Goal: Task Accomplishment & Management: Manage account settings

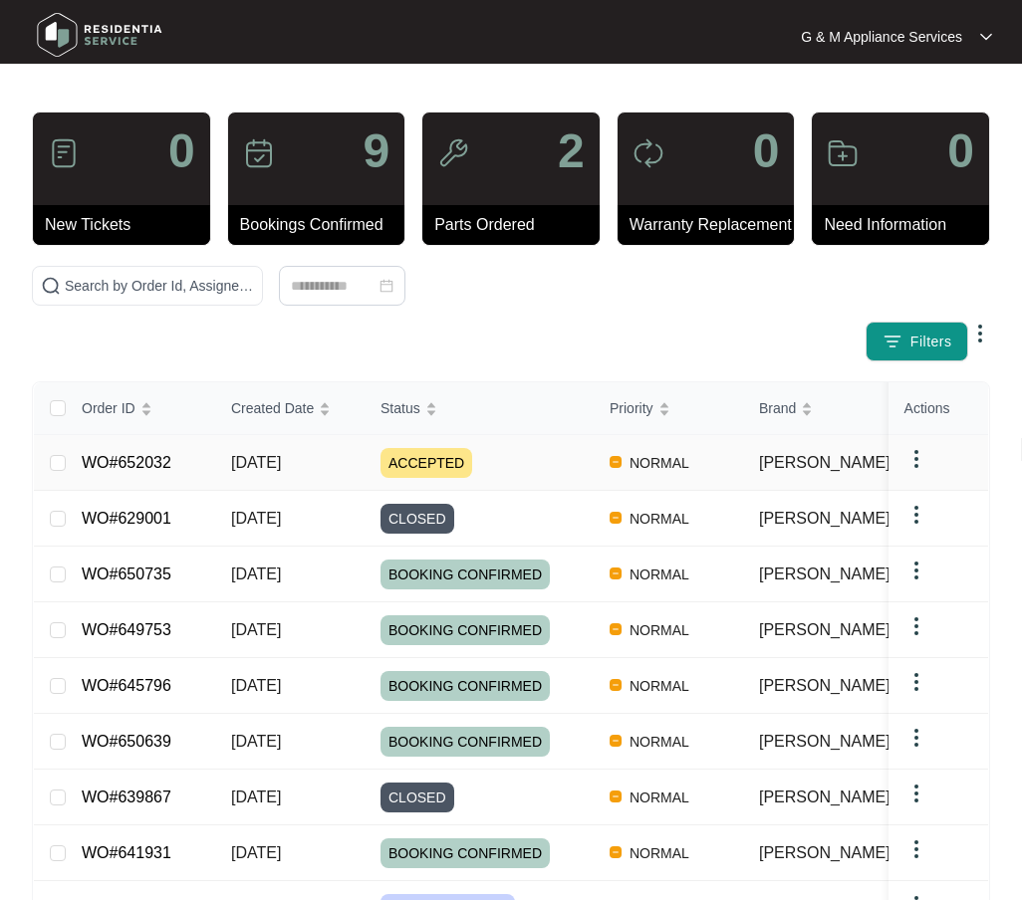
click at [129, 462] on link "WO#652032" at bounding box center [127, 462] width 90 height 17
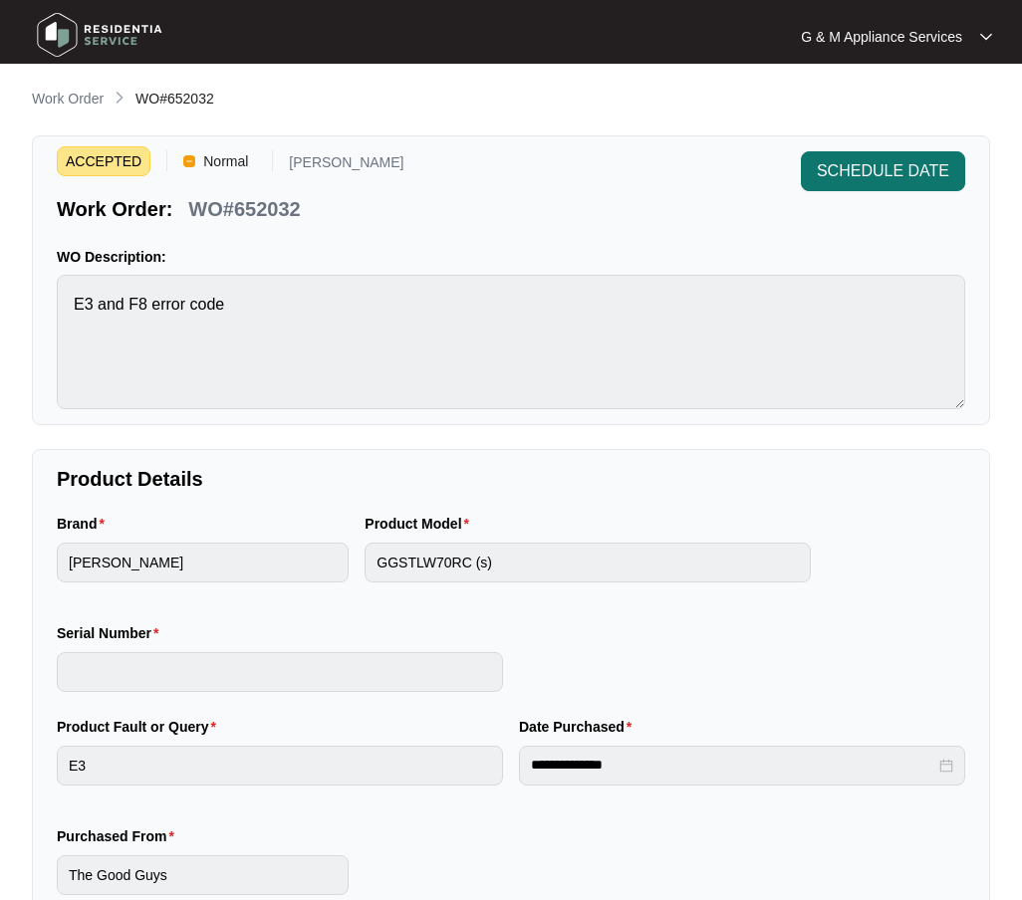
click at [870, 172] on span "SCHEDULE DATE" at bounding box center [883, 171] width 132 height 24
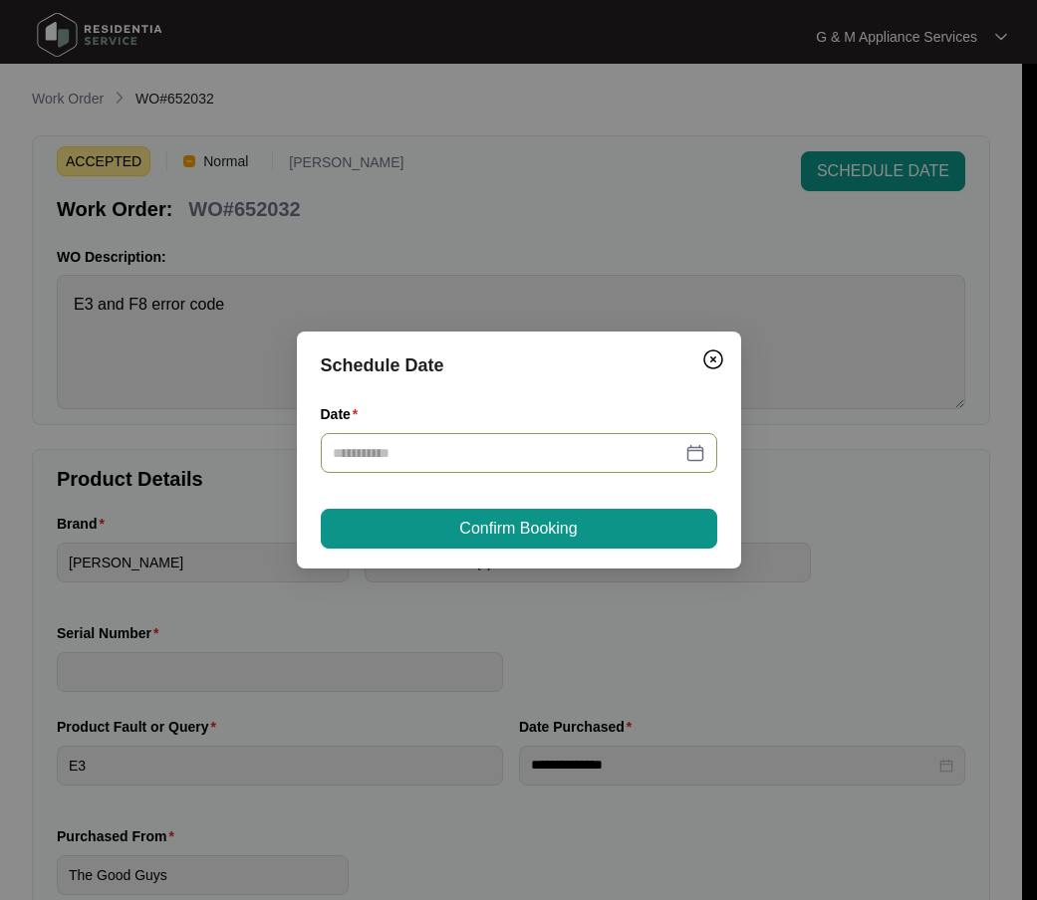
click at [693, 447] on div at bounding box center [519, 453] width 373 height 22
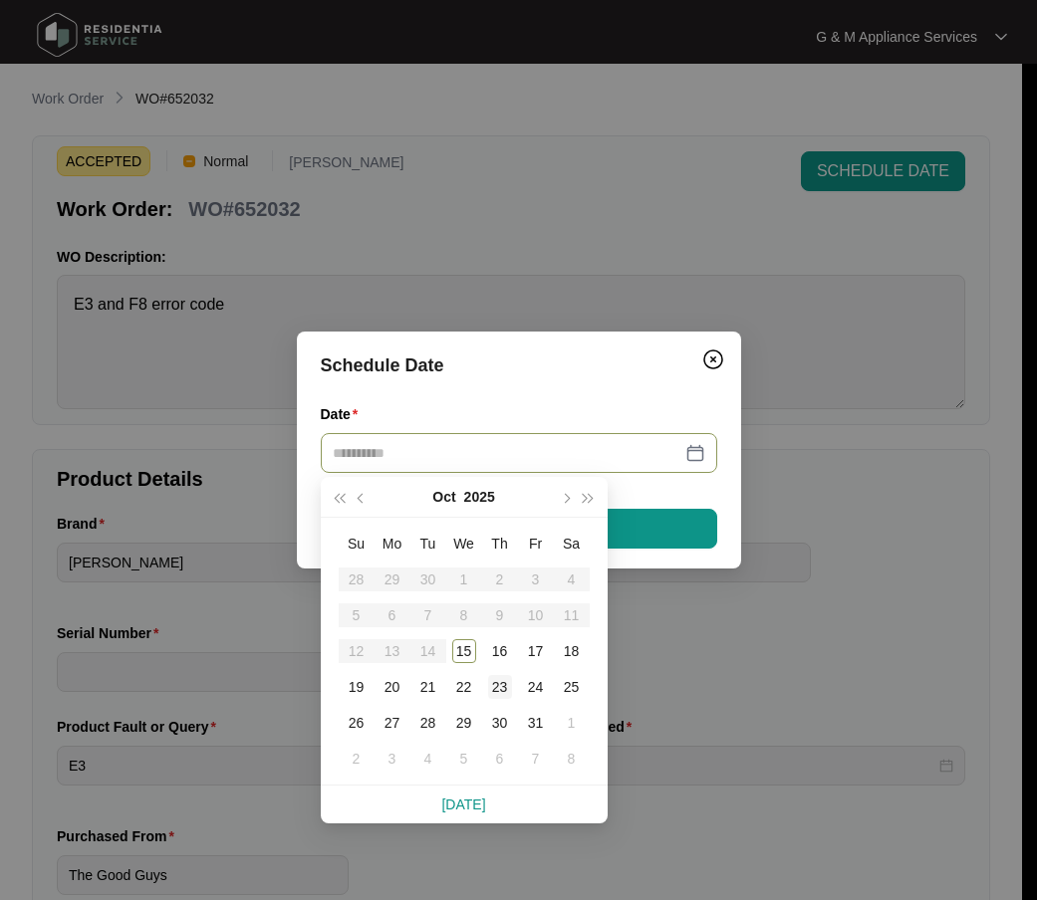
click at [499, 689] on div "23" at bounding box center [500, 687] width 24 height 24
type input "**********"
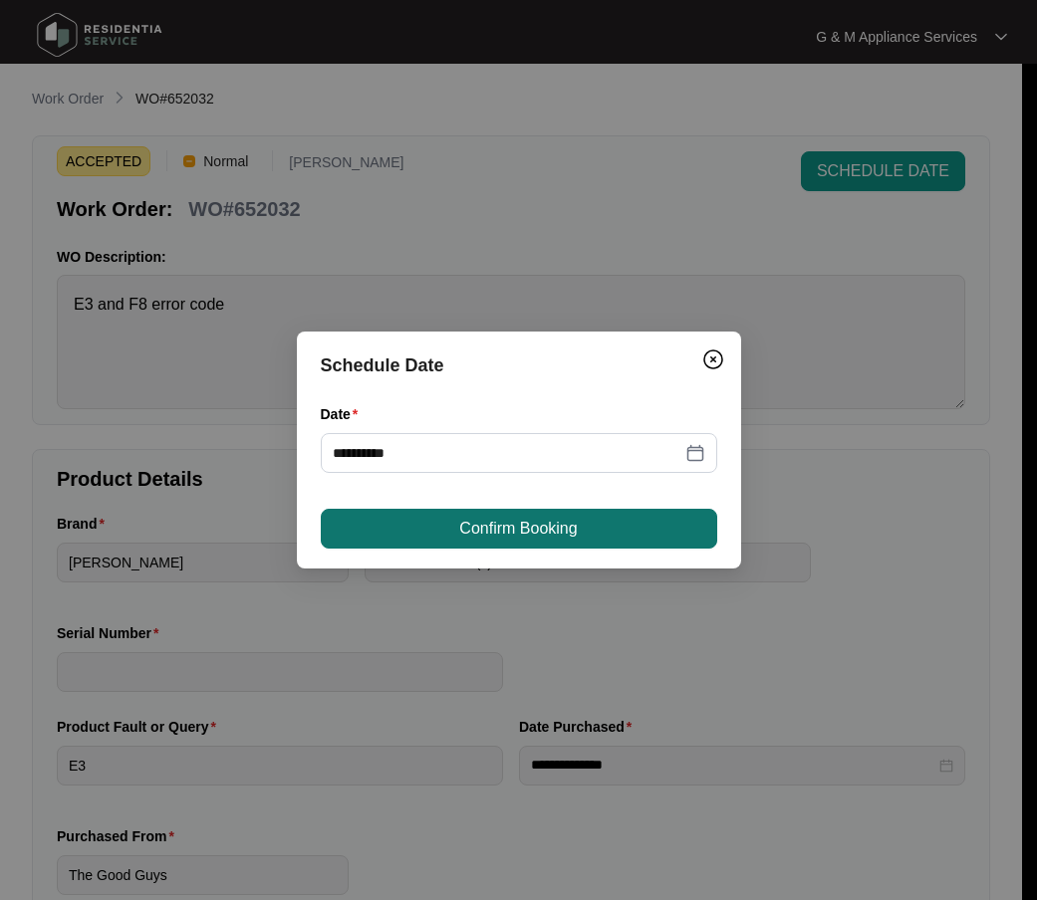
click at [596, 527] on button "Confirm Booking" at bounding box center [519, 529] width 396 height 40
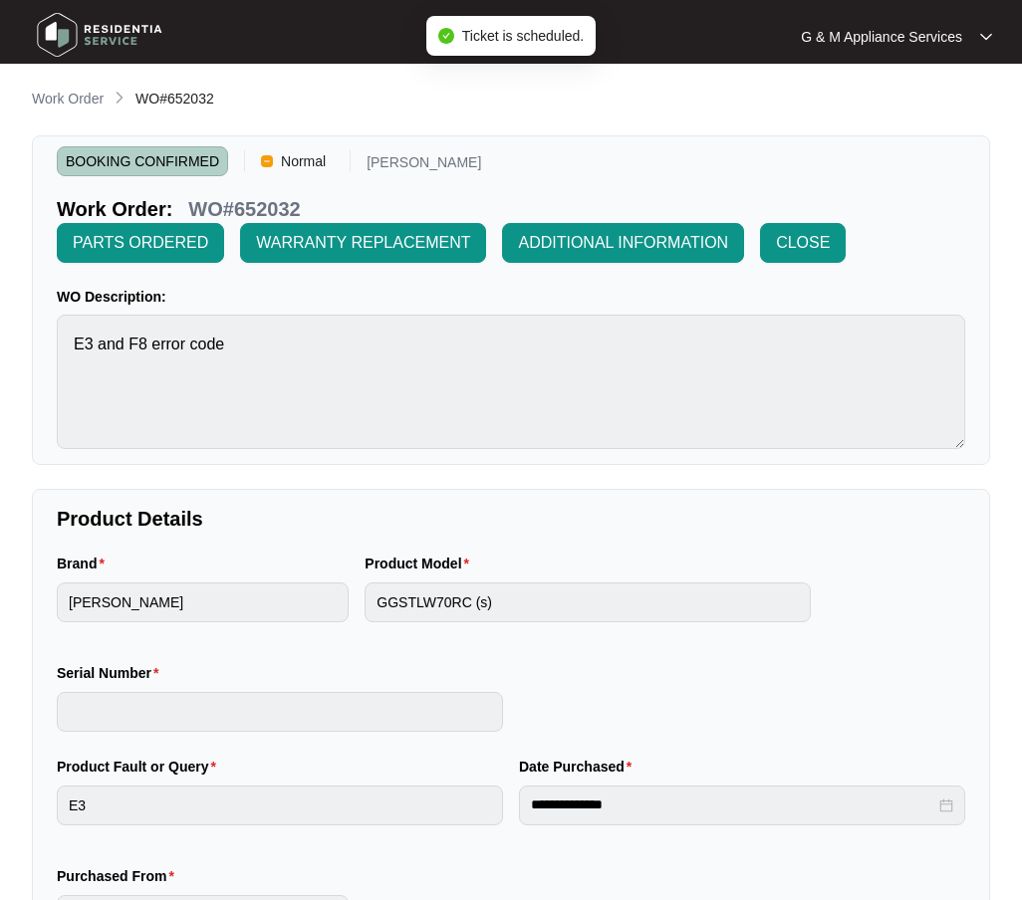
click at [92, 31] on img at bounding box center [99, 35] width 139 height 60
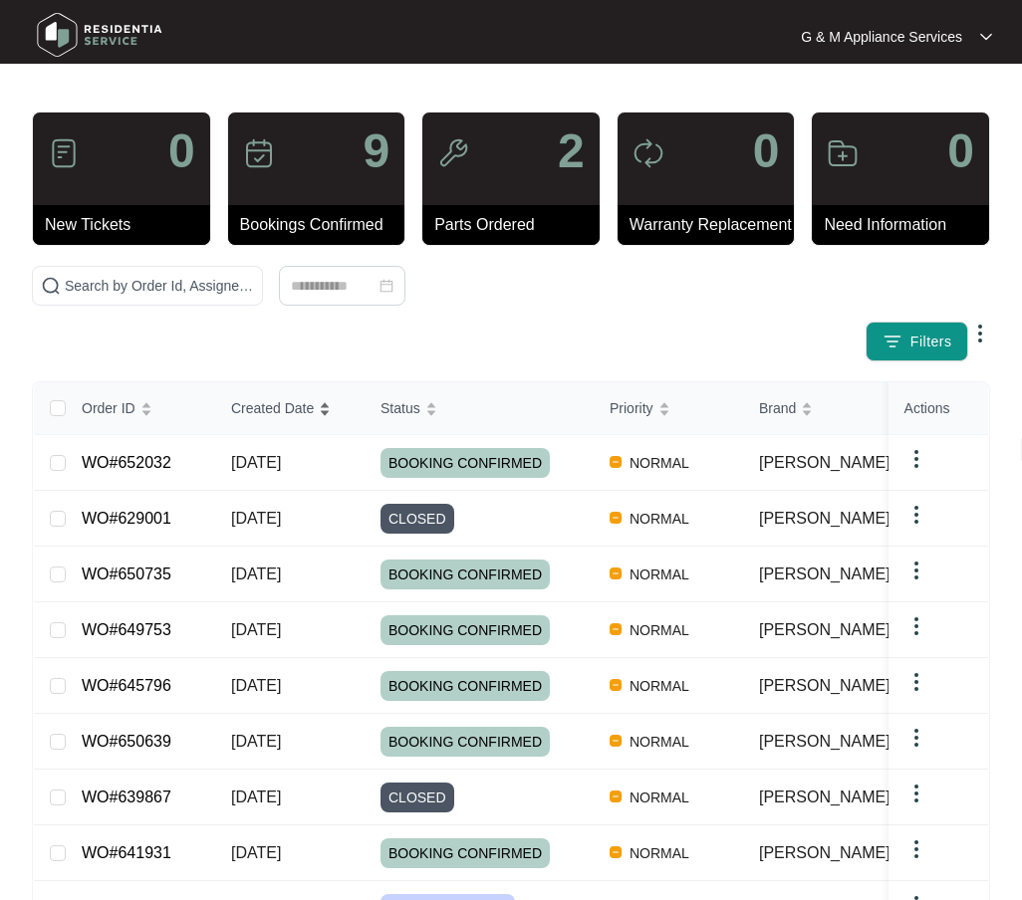
click at [259, 411] on span "Created Date" at bounding box center [272, 408] width 83 height 22
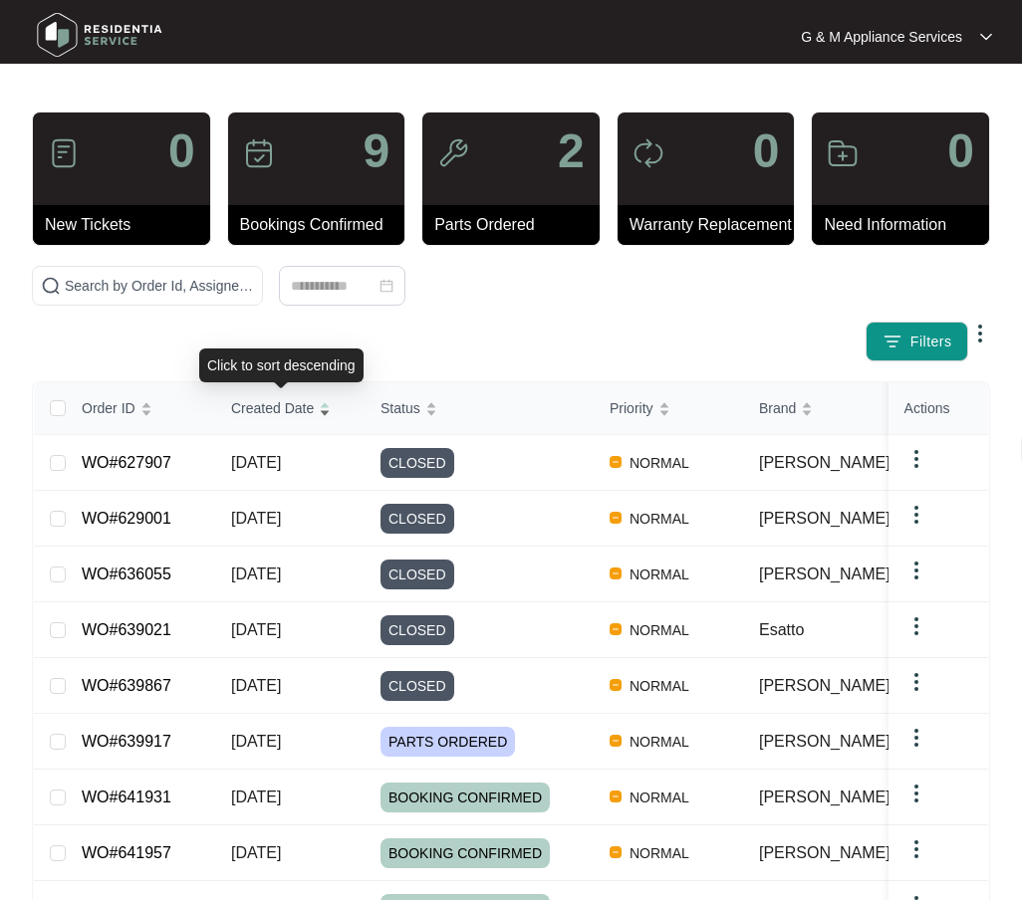
click at [259, 411] on span "Created Date" at bounding box center [272, 408] width 83 height 22
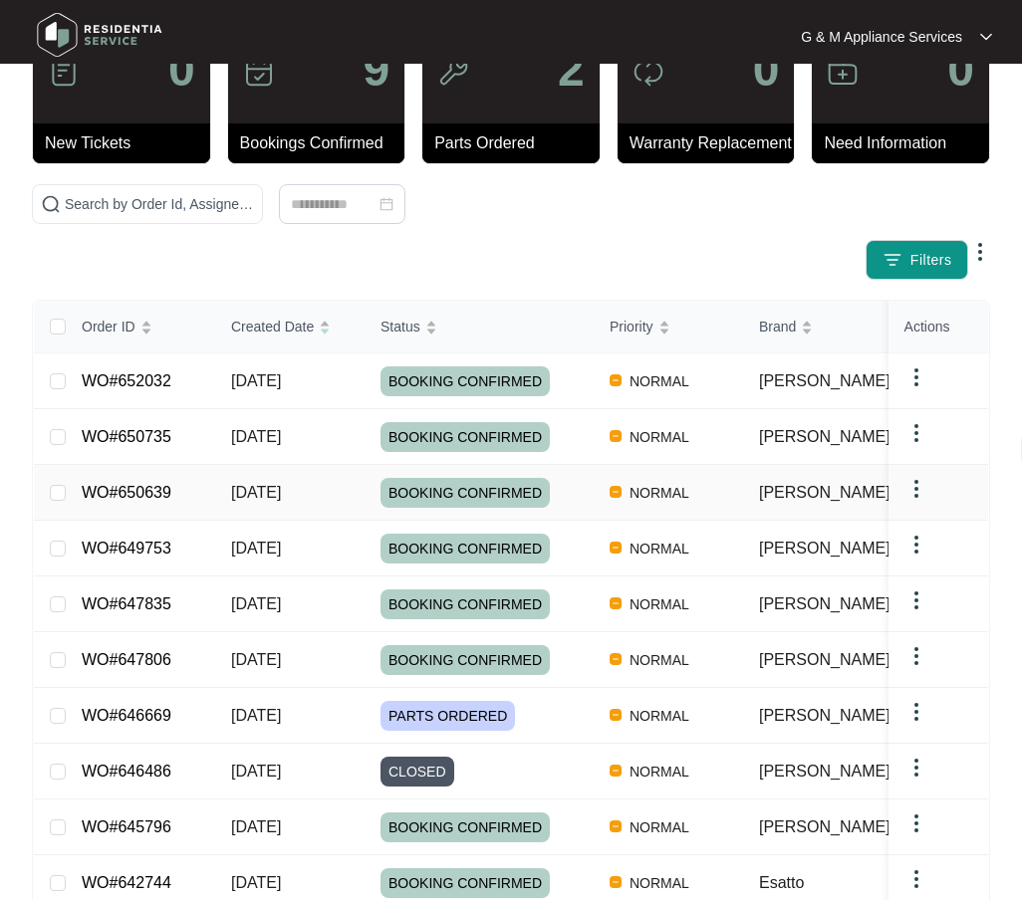
scroll to position [194, 0]
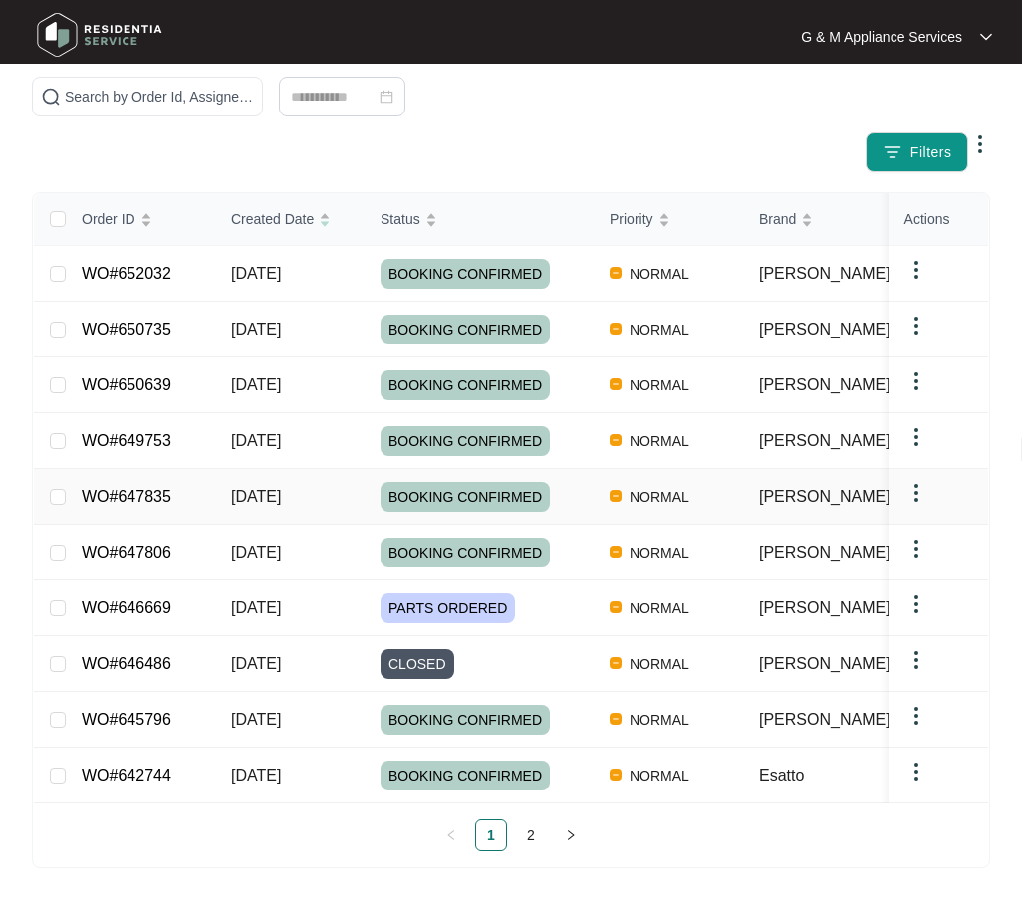
click at [123, 481] on div "Order ID Created Date Status Priority Brand Assignee Model Customer Name Purcha…" at bounding box center [511, 522] width 954 height 658
click at [123, 488] on link "WO#647835" at bounding box center [127, 496] width 90 height 17
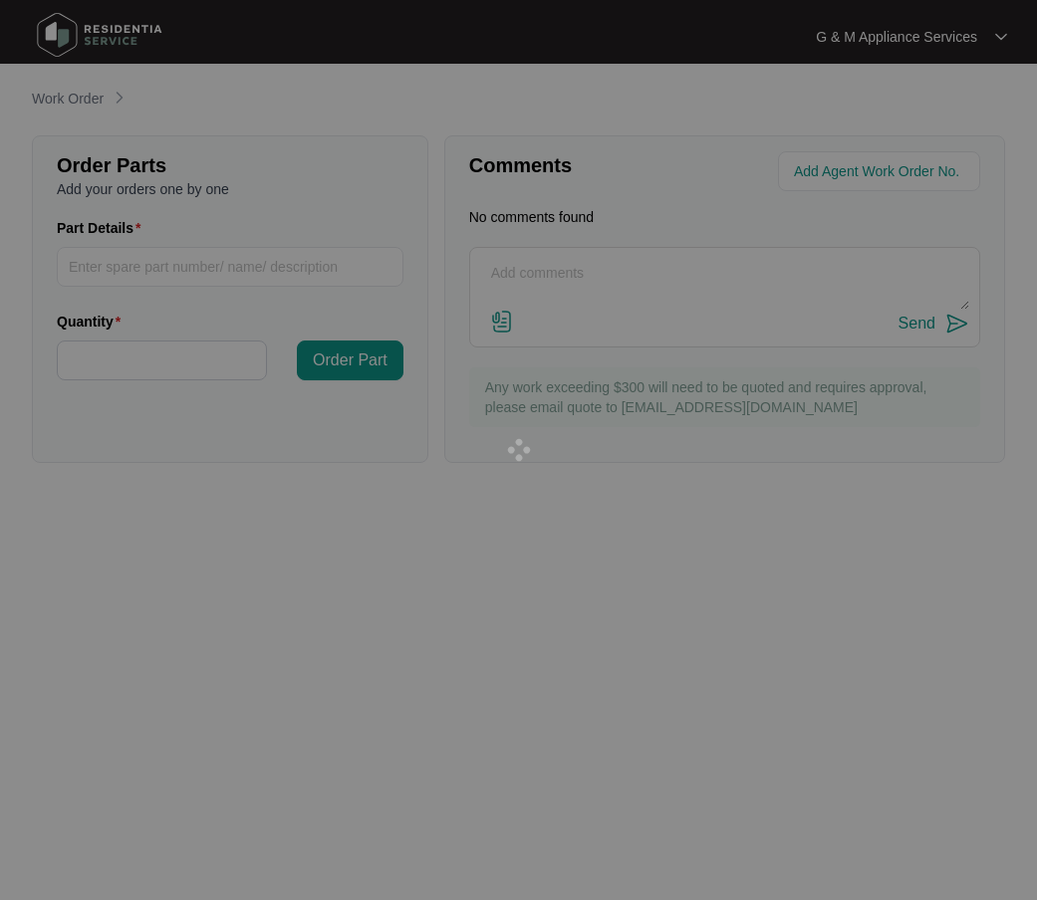
click at [123, 481] on div at bounding box center [518, 450] width 1037 height 900
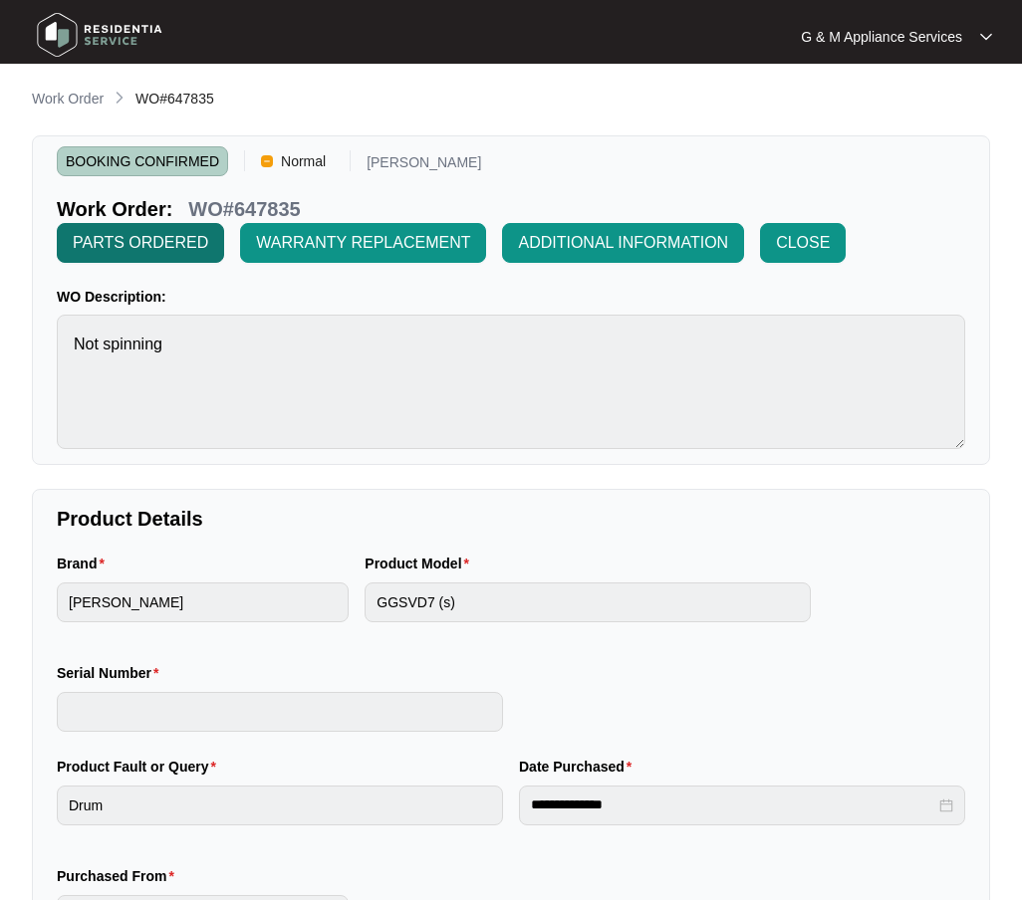
click at [172, 246] on span "PARTS ORDERED" at bounding box center [140, 243] width 135 height 24
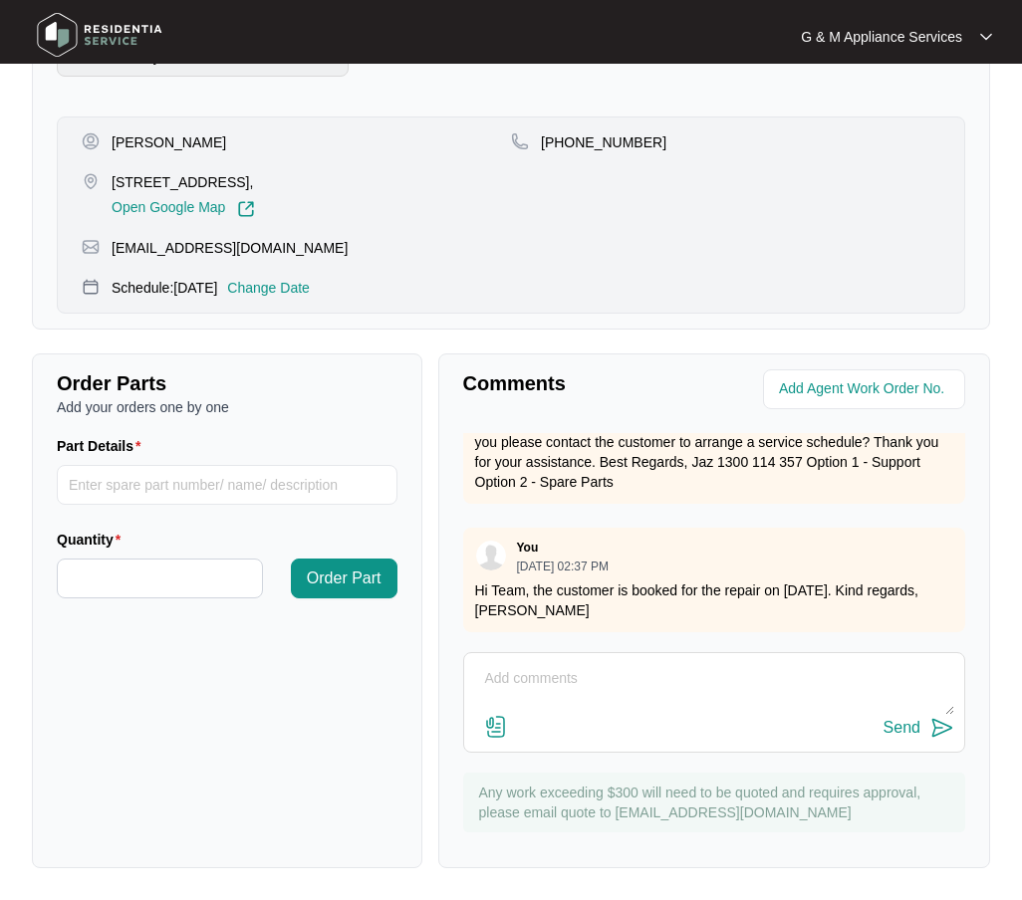
scroll to position [277, 0]
click at [565, 673] on textarea at bounding box center [714, 689] width 480 height 52
type textarea "Note - received belt already from Residentia."
click at [932, 723] on img at bounding box center [942, 728] width 24 height 24
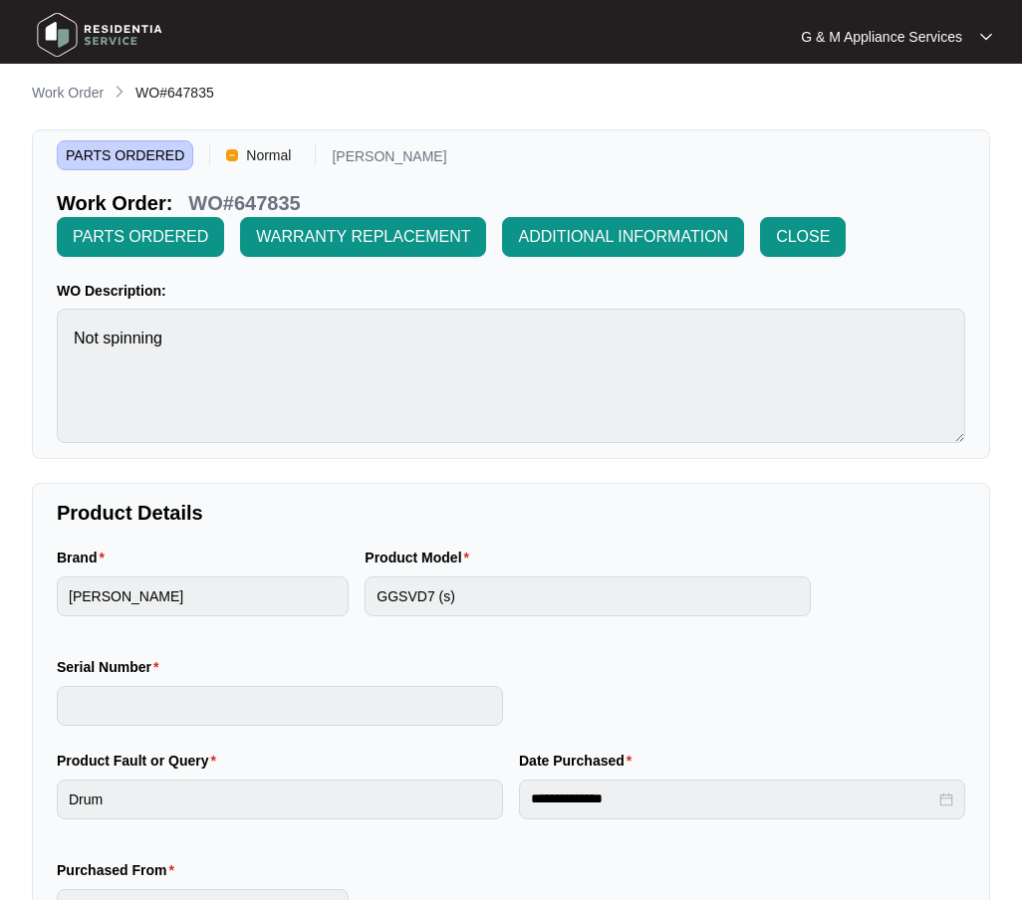
scroll to position [0, 0]
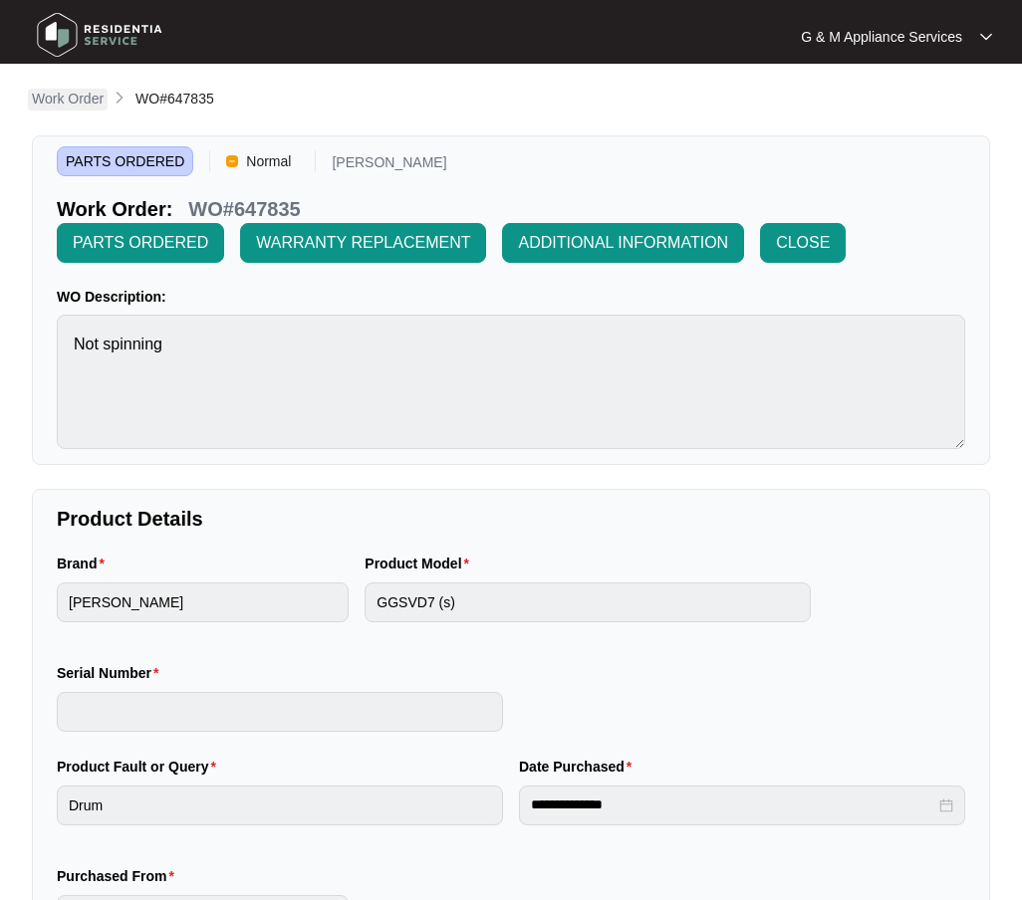
click at [87, 104] on p "Work Order" at bounding box center [68, 99] width 72 height 20
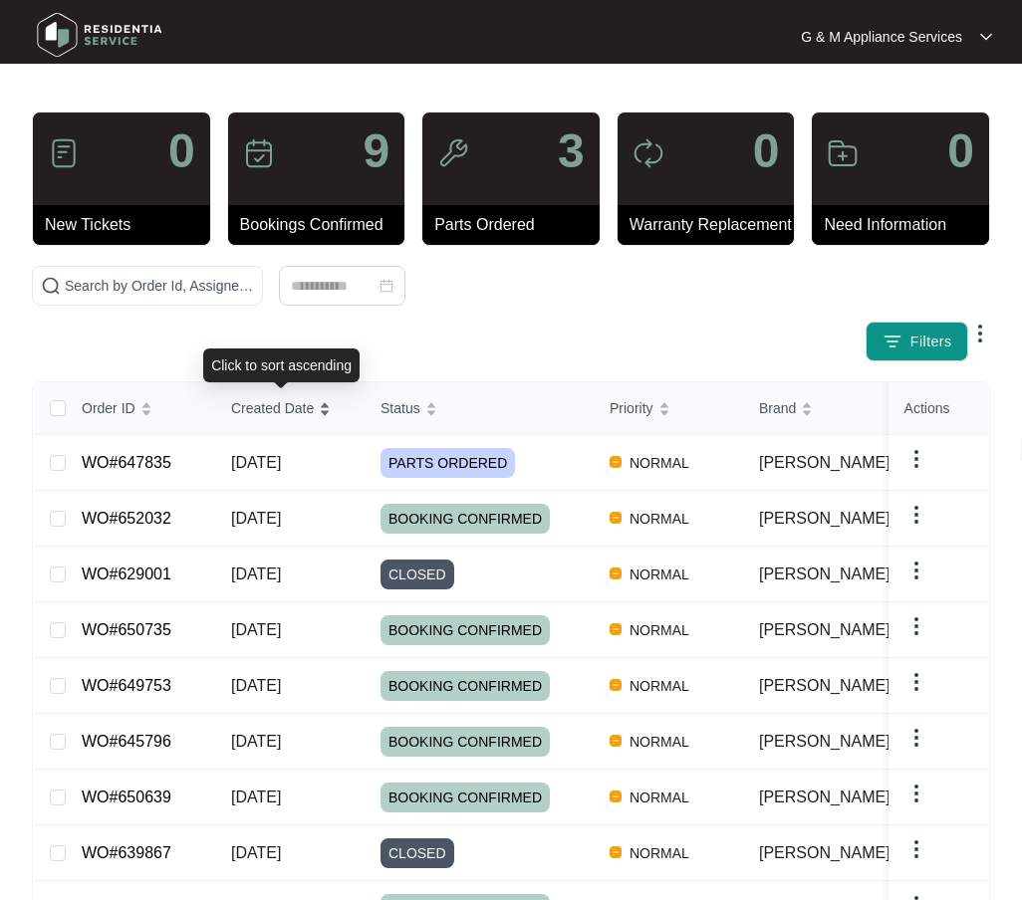
click at [253, 417] on span "Created Date" at bounding box center [272, 408] width 83 height 22
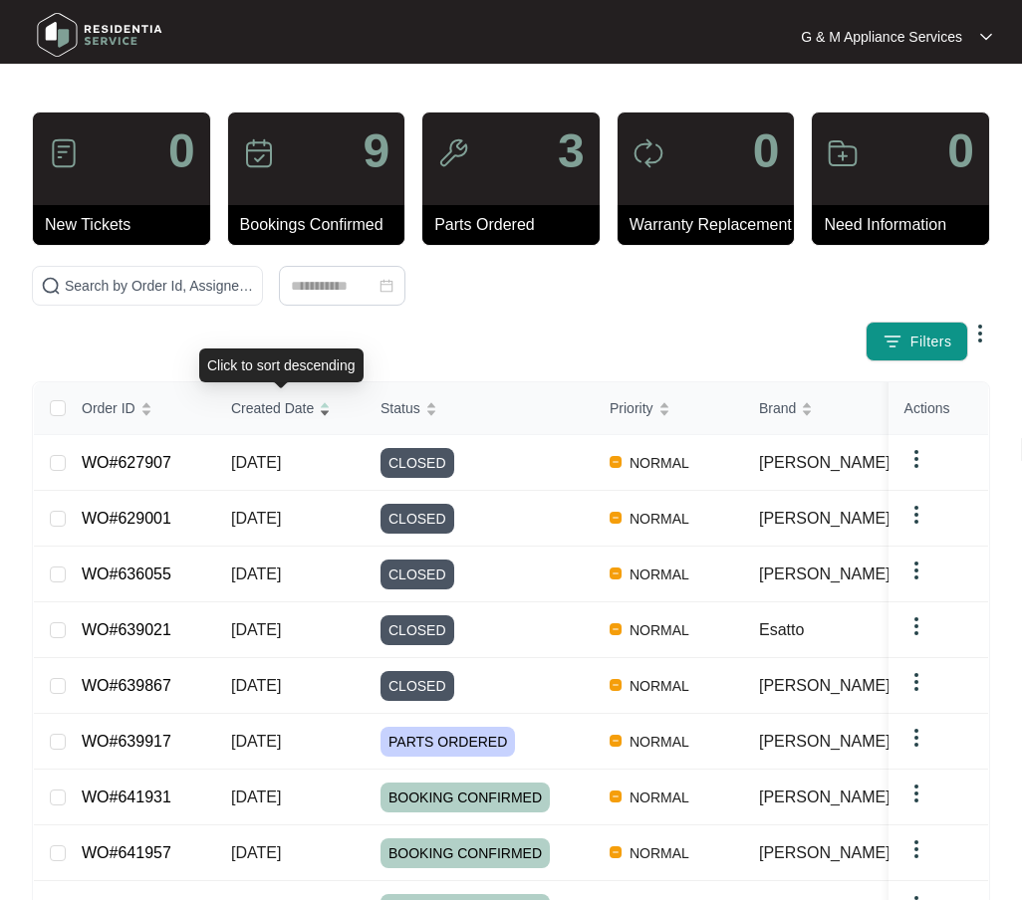
click at [259, 404] on span "Created Date" at bounding box center [272, 408] width 83 height 22
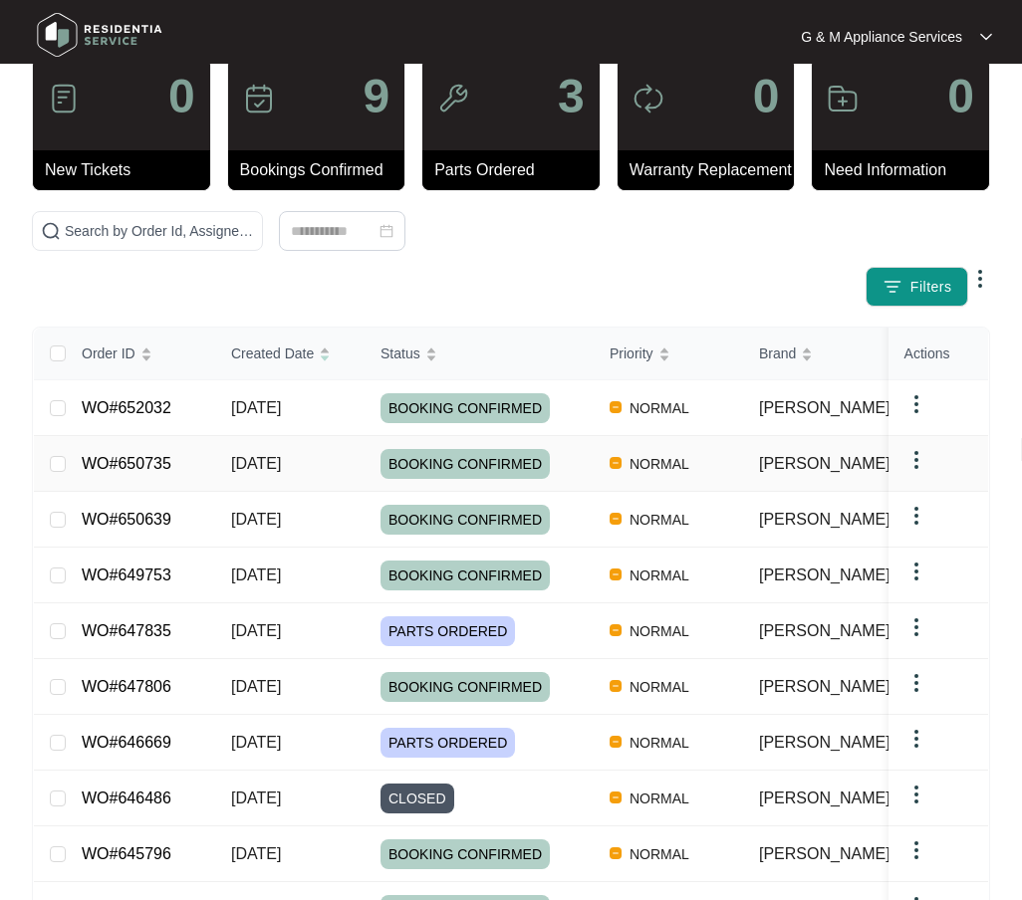
scroll to position [100, 0]
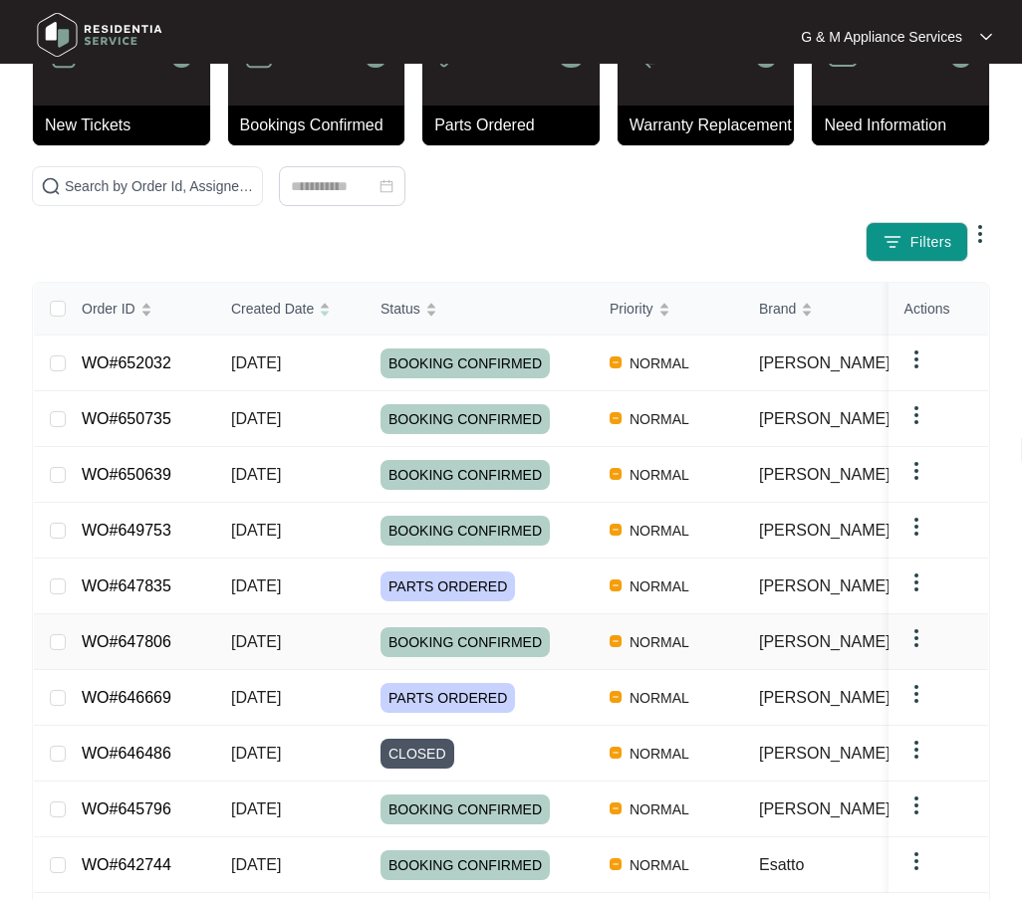
click at [122, 635] on div "Order ID Created Date Status Priority Brand Assignee Model Customer Name Purcha…" at bounding box center [511, 612] width 954 height 658
click at [134, 634] on link "WO#647806" at bounding box center [127, 642] width 90 height 17
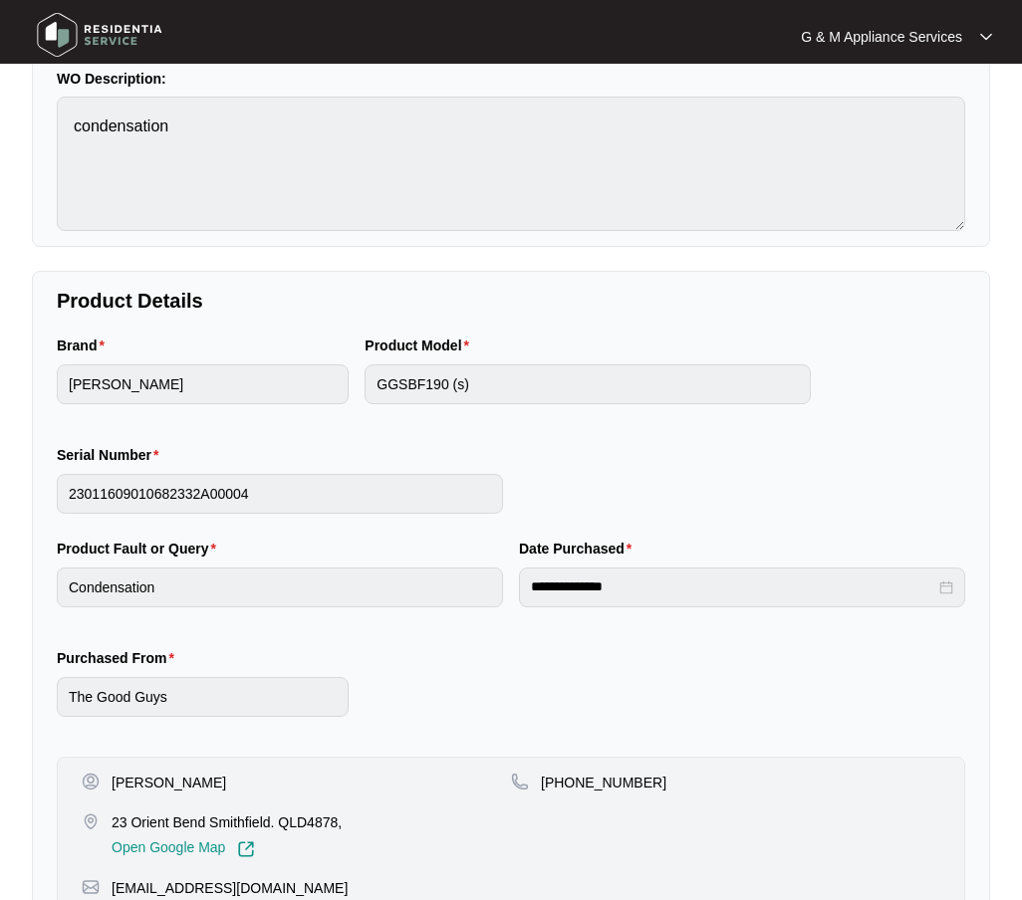
scroll to position [23, 0]
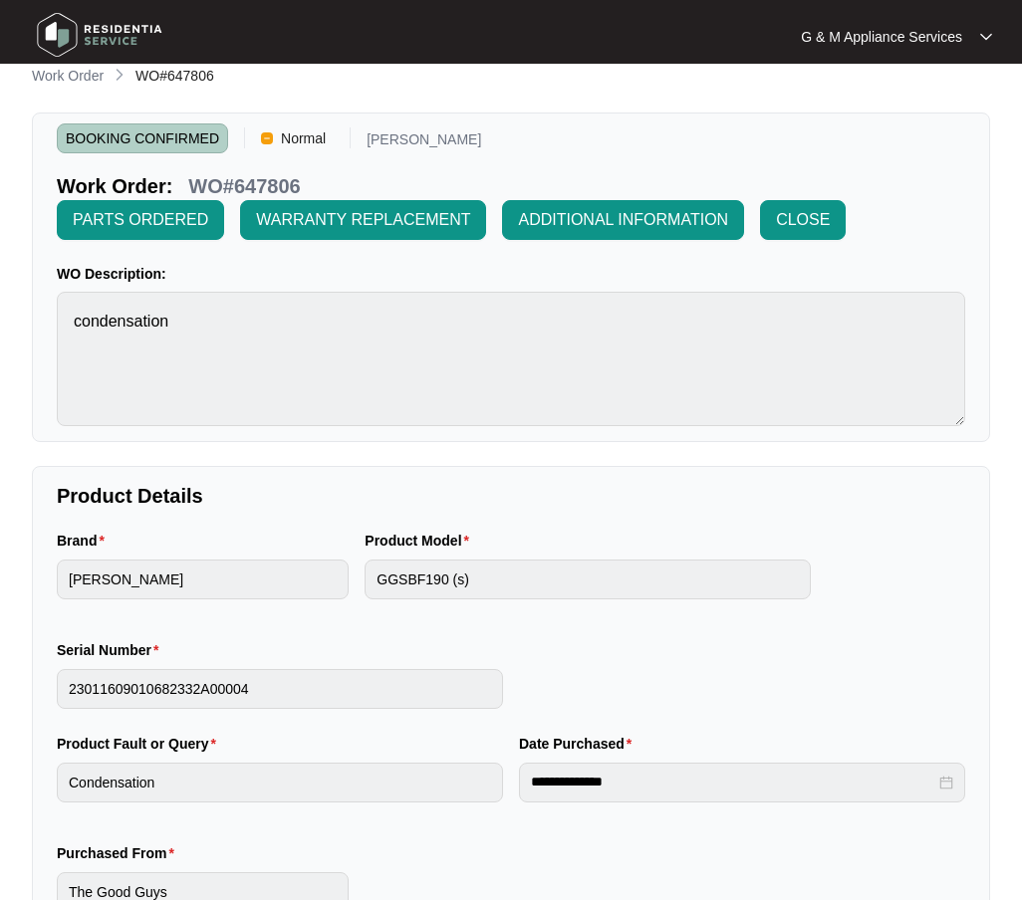
drag, startPoint x: 81, startPoint y: 80, endPoint x: 7, endPoint y: 198, distance: 139.6
click at [81, 80] on p "Work Order" at bounding box center [68, 76] width 72 height 20
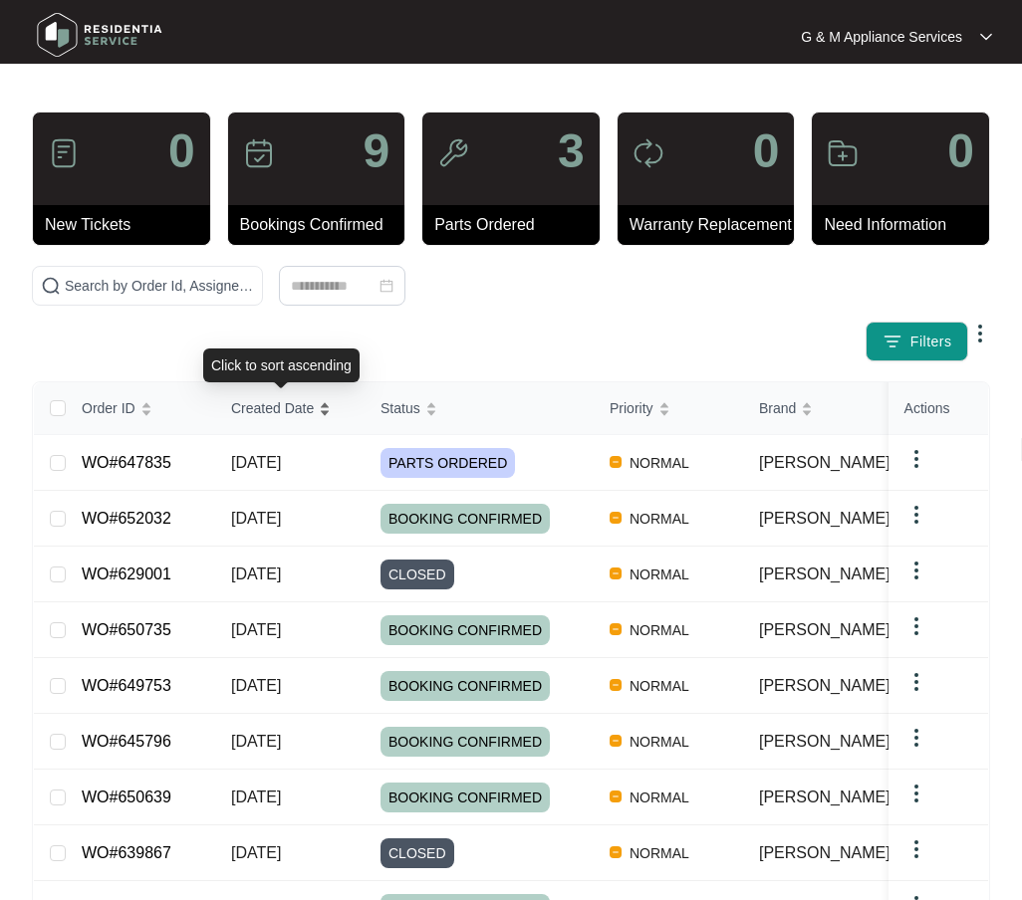
click at [262, 409] on span "Created Date" at bounding box center [272, 408] width 83 height 22
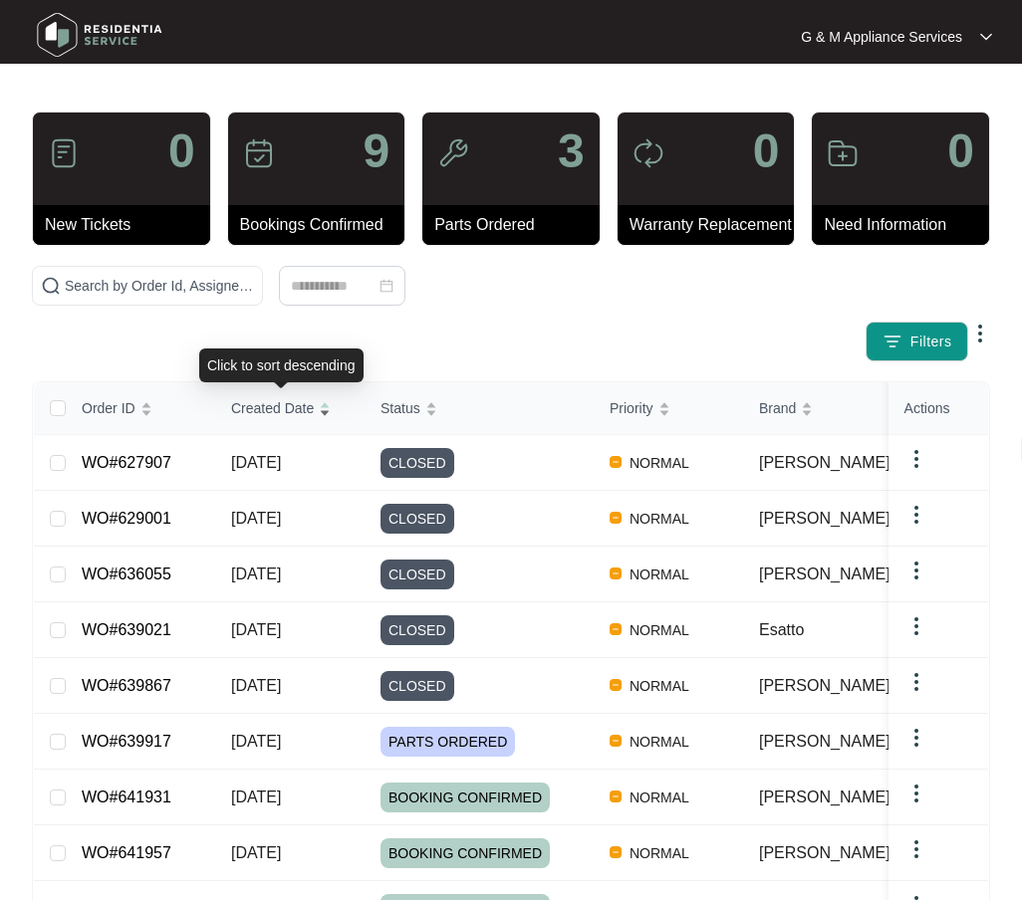
click at [262, 409] on span "Created Date" at bounding box center [272, 408] width 83 height 22
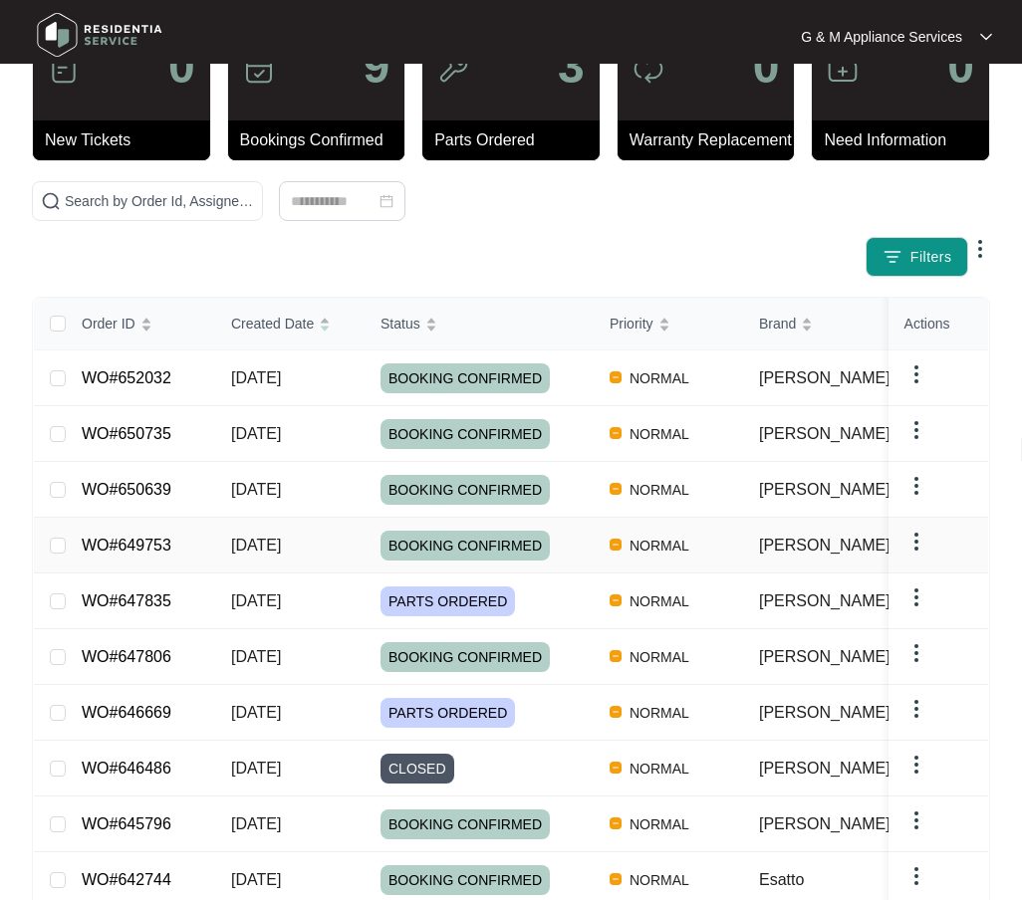
scroll to position [194, 0]
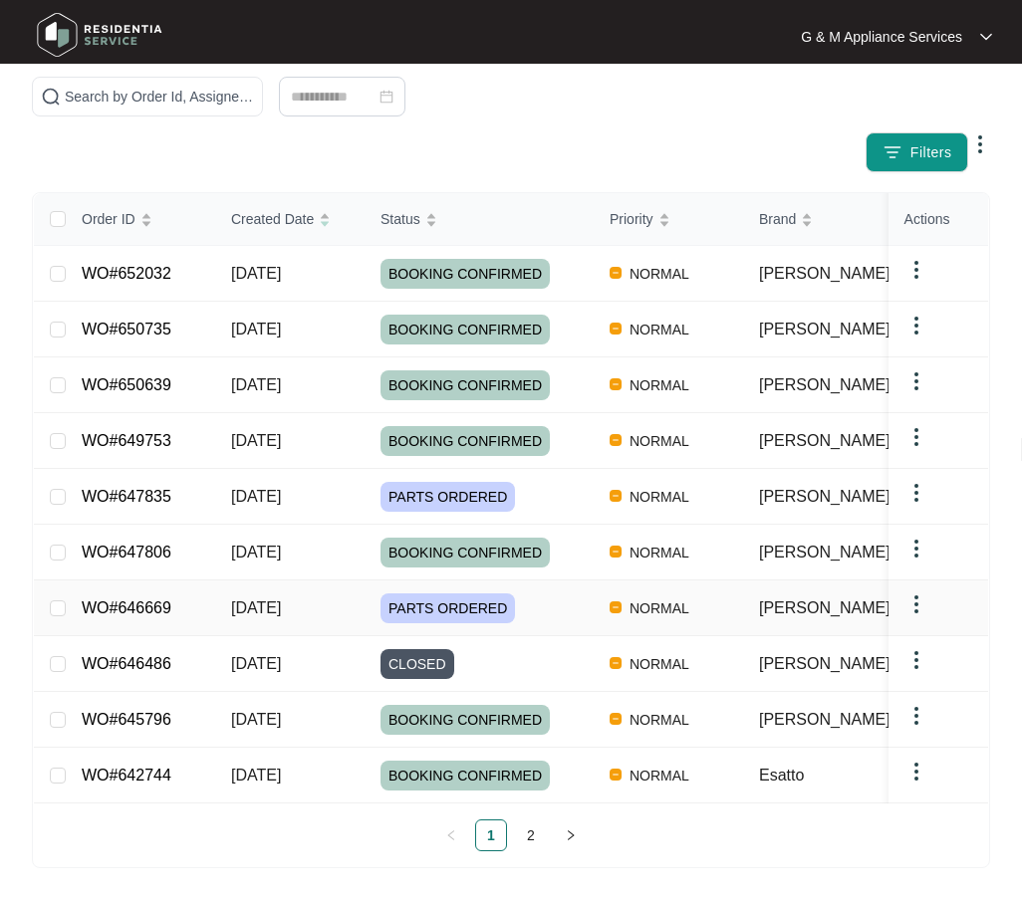
click at [145, 592] on div "Order ID Created Date Status Priority Brand Assignee Model Customer Name Purcha…" at bounding box center [511, 522] width 954 height 658
click at [145, 600] on link "WO#646669" at bounding box center [127, 608] width 90 height 17
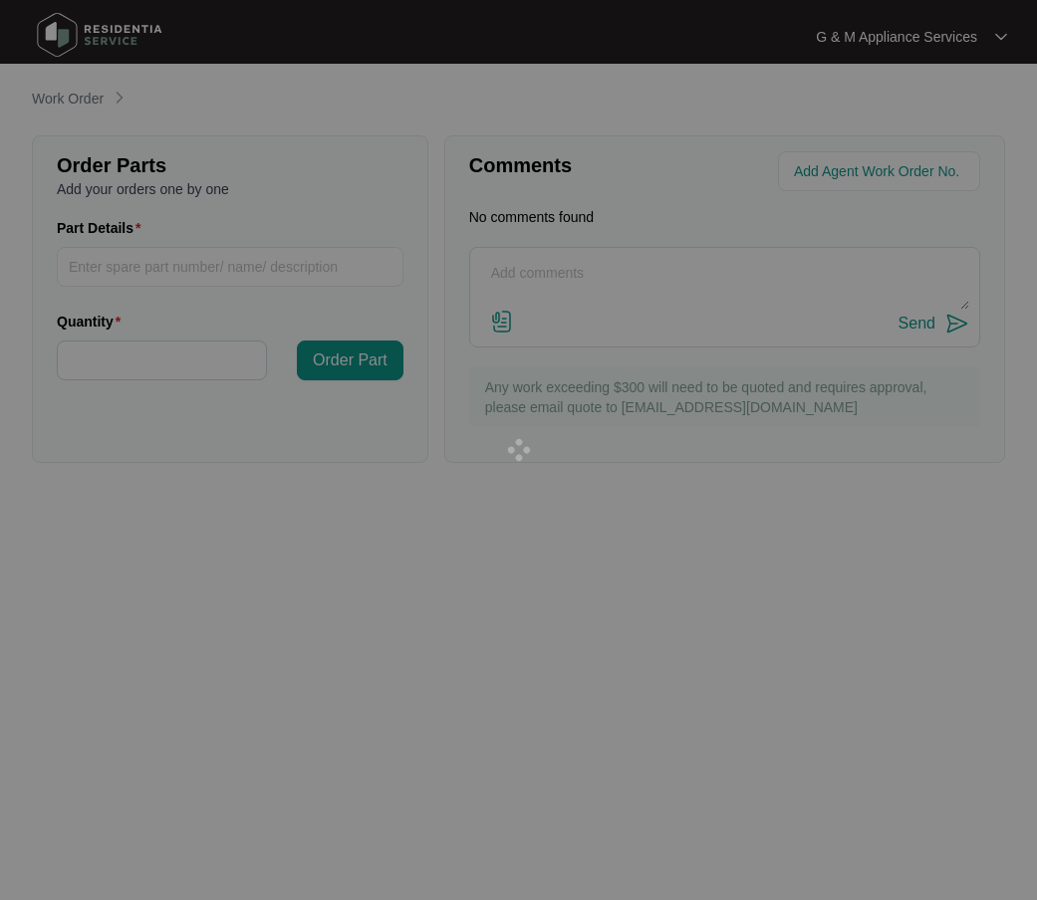
click at [145, 592] on div at bounding box center [518, 450] width 1037 height 900
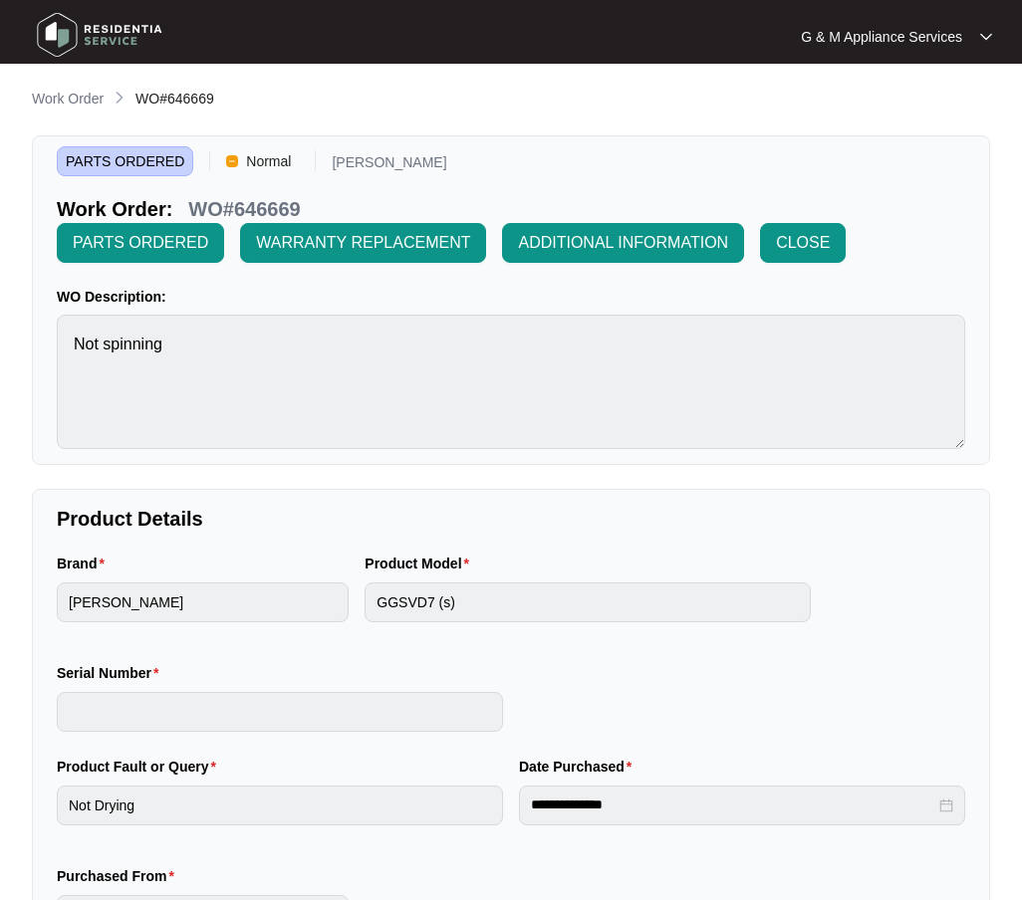
scroll to position [31, 0]
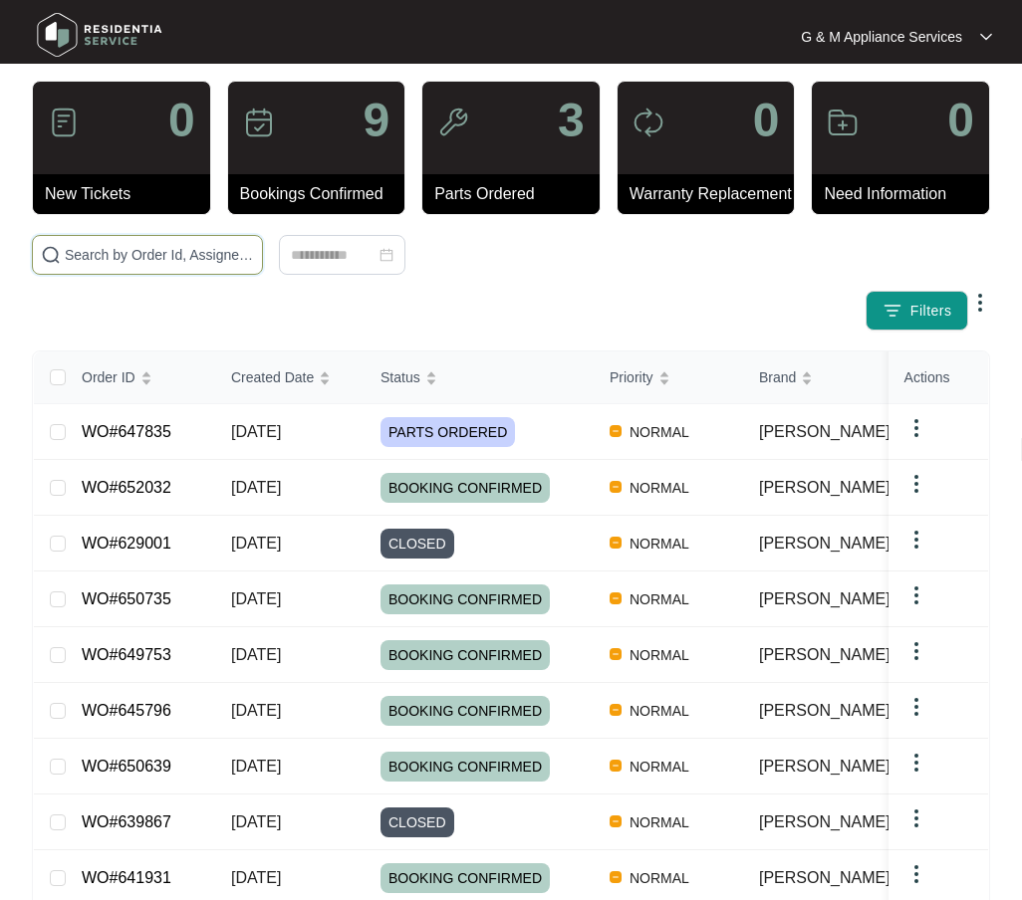
click at [131, 249] on input "text" at bounding box center [159, 255] width 189 height 22
type input "646669"
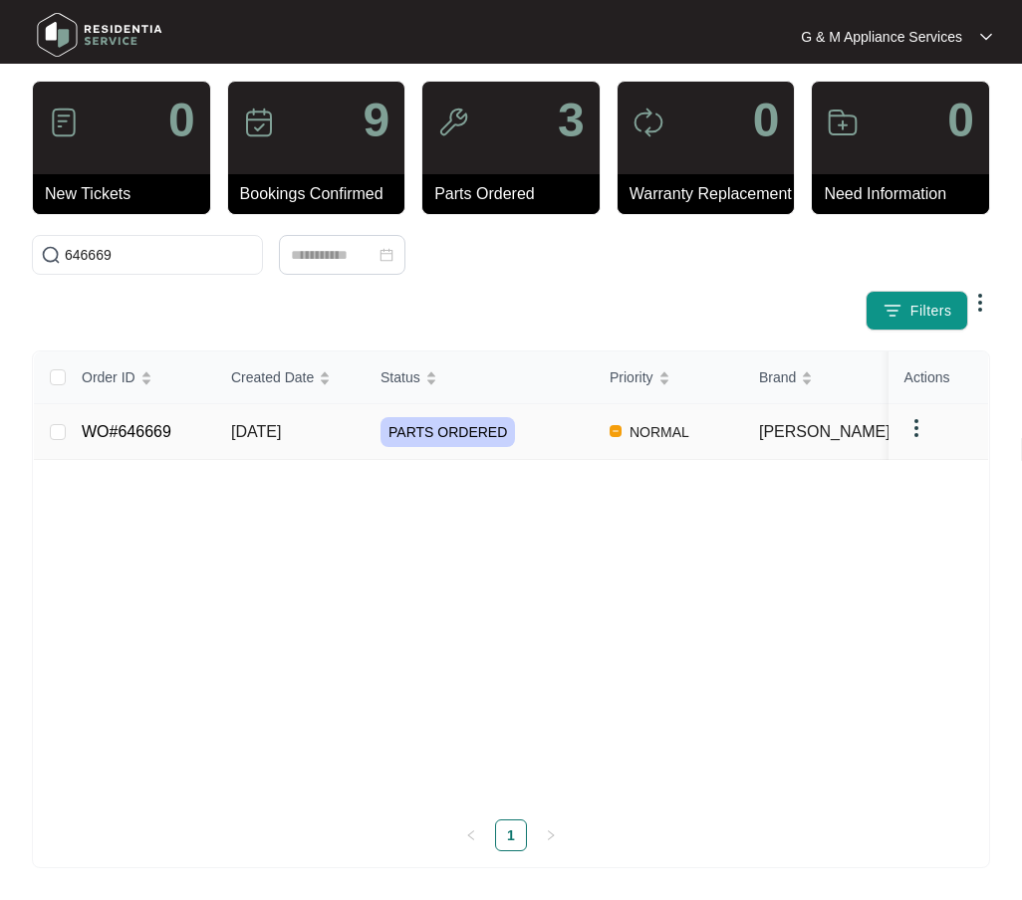
click at [136, 438] on link "WO#646669" at bounding box center [127, 431] width 90 height 17
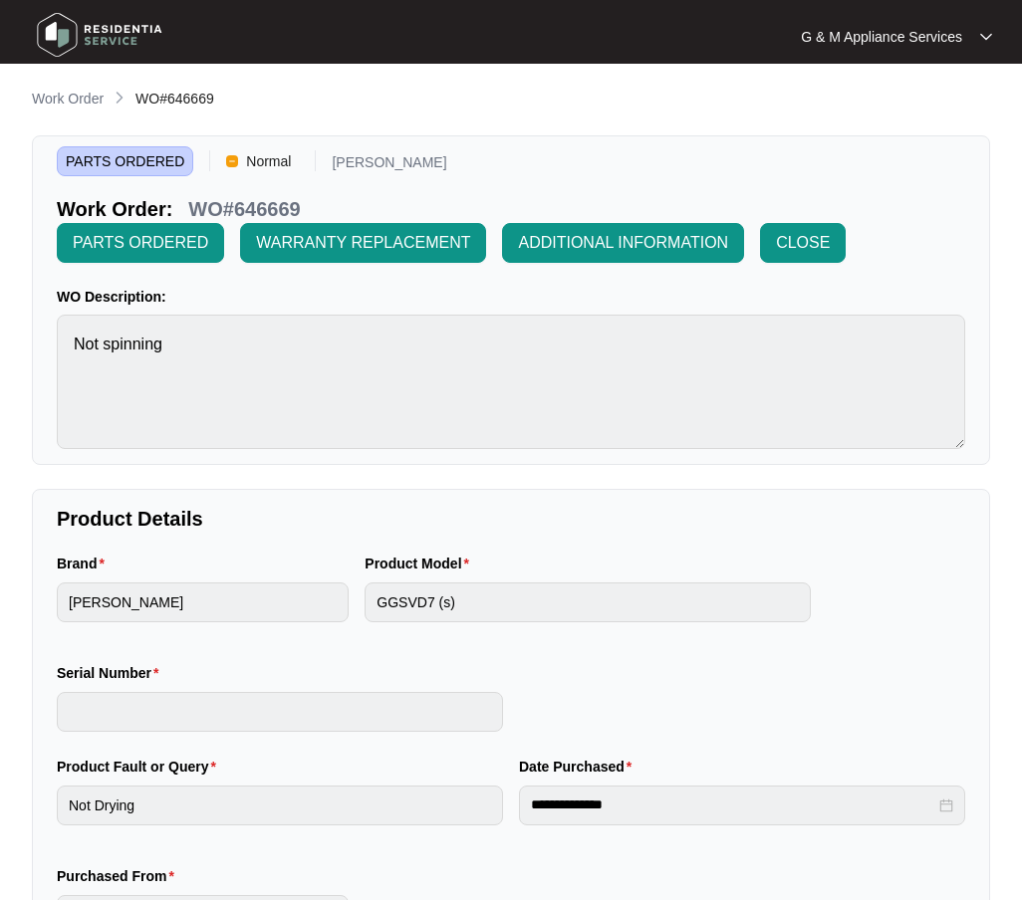
click at [81, 98] on p "Work Order" at bounding box center [68, 99] width 72 height 20
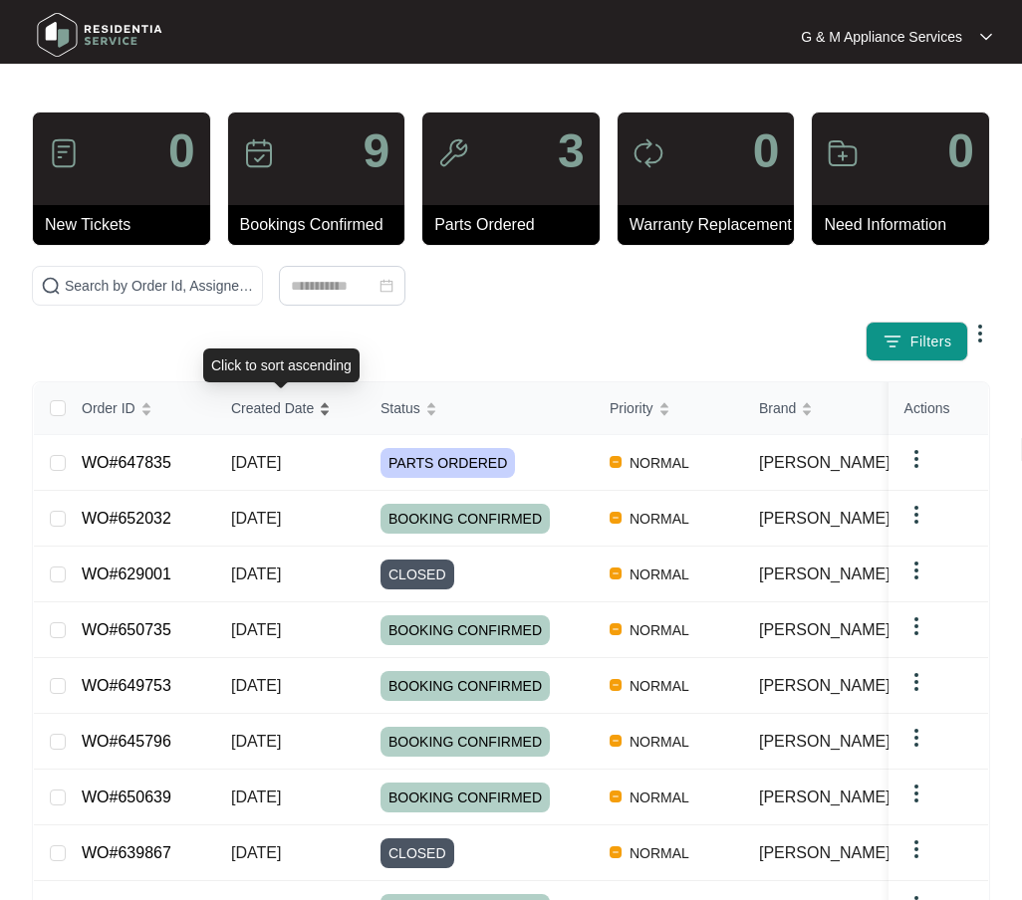
click at [256, 405] on span "Created Date" at bounding box center [272, 408] width 83 height 22
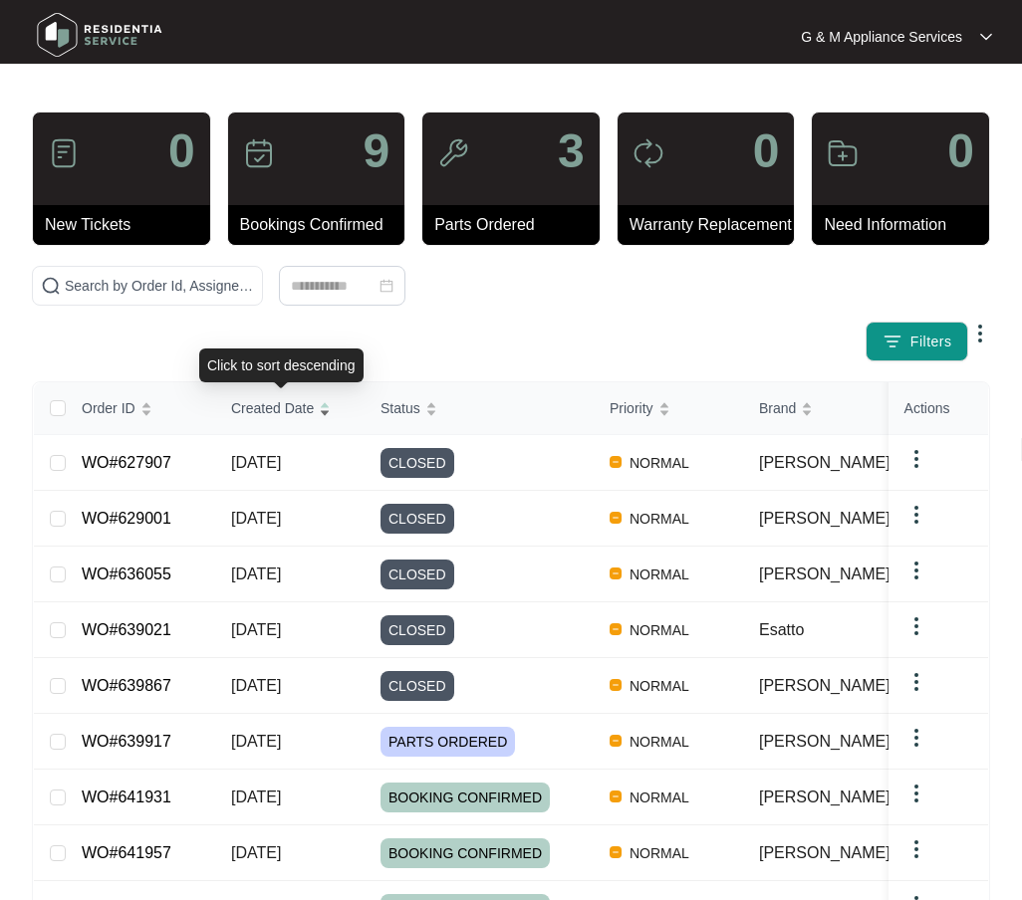
click at [256, 405] on span "Created Date" at bounding box center [272, 408] width 83 height 22
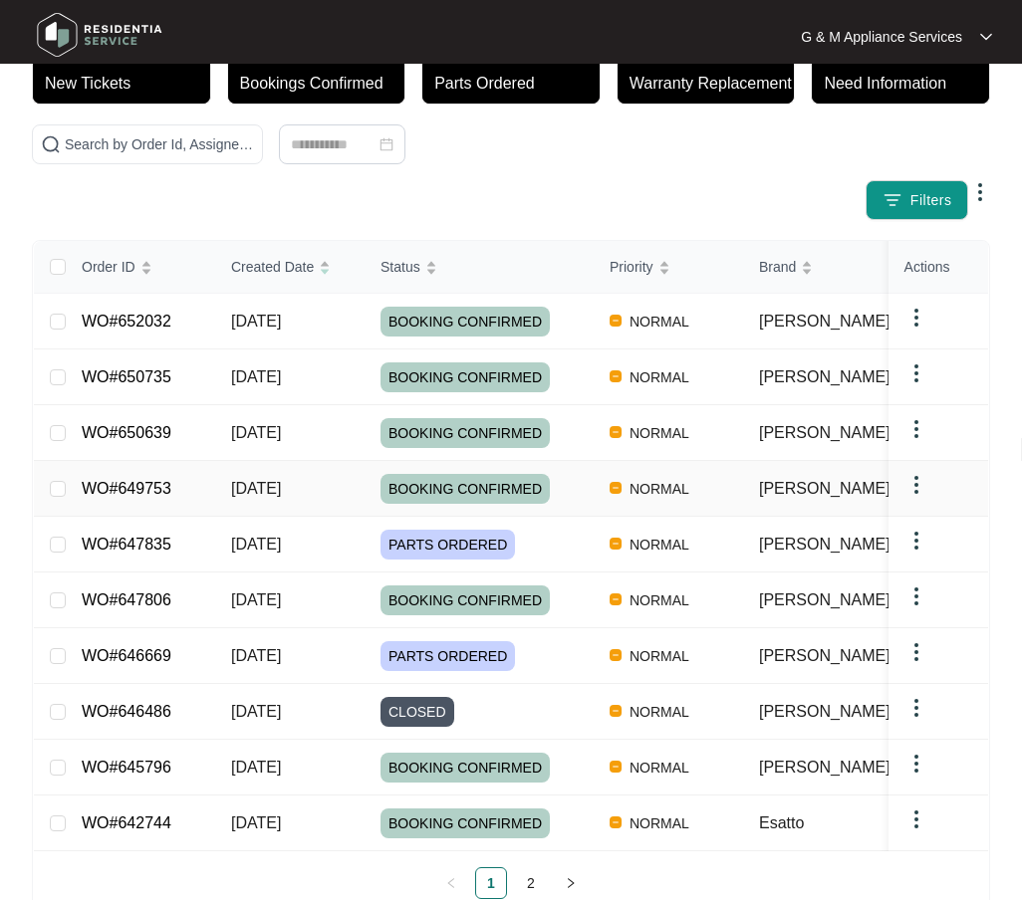
scroll to position [194, 0]
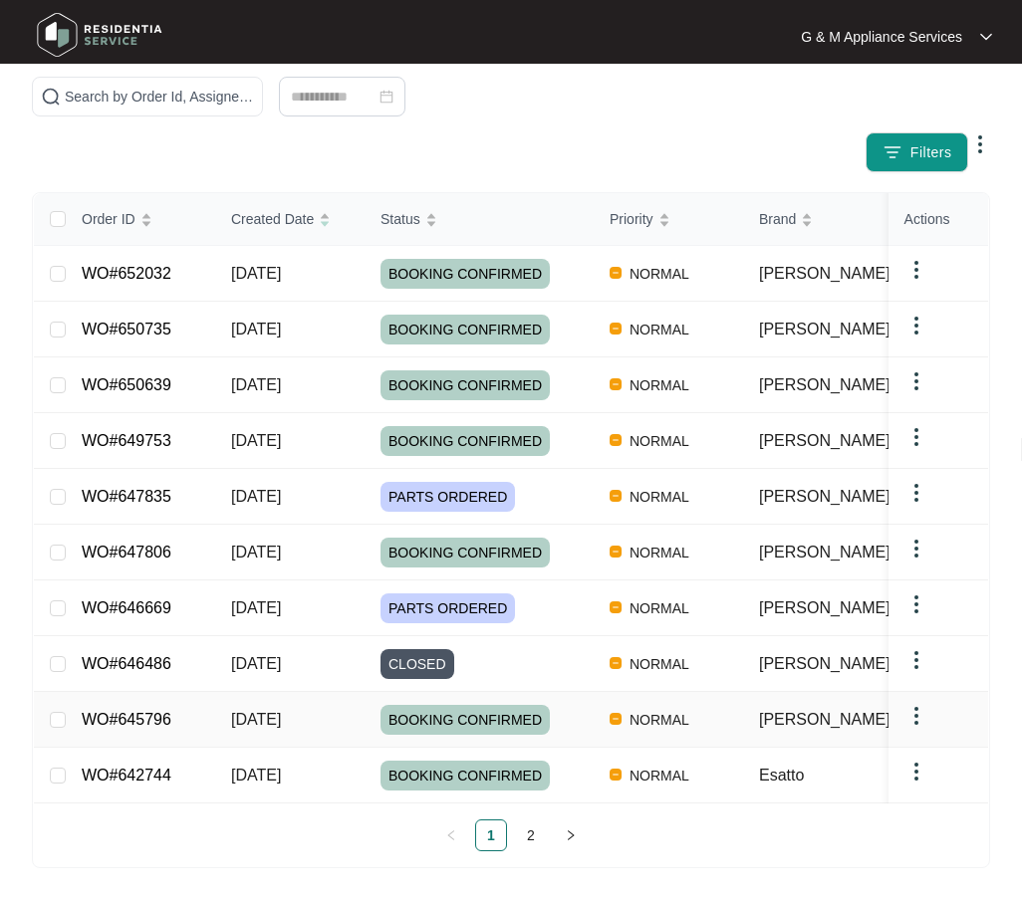
click at [129, 711] on link "WO#645796" at bounding box center [127, 719] width 90 height 17
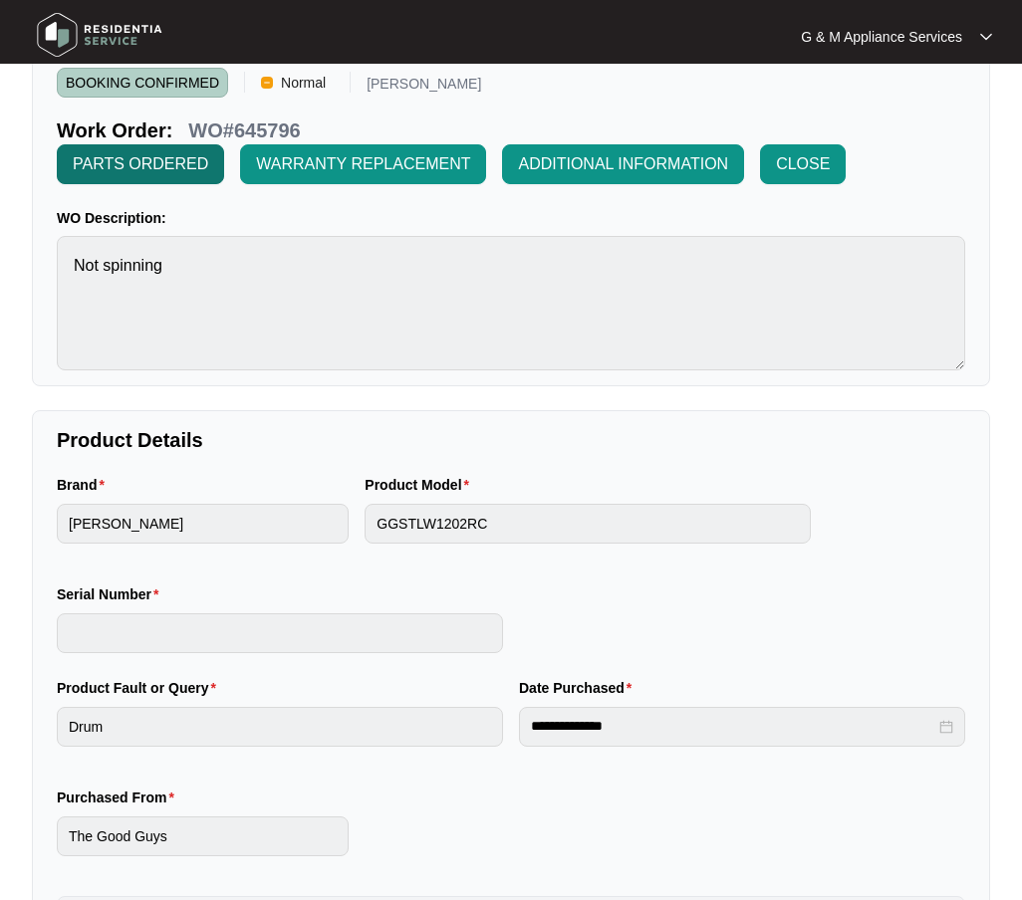
scroll to position [63, 0]
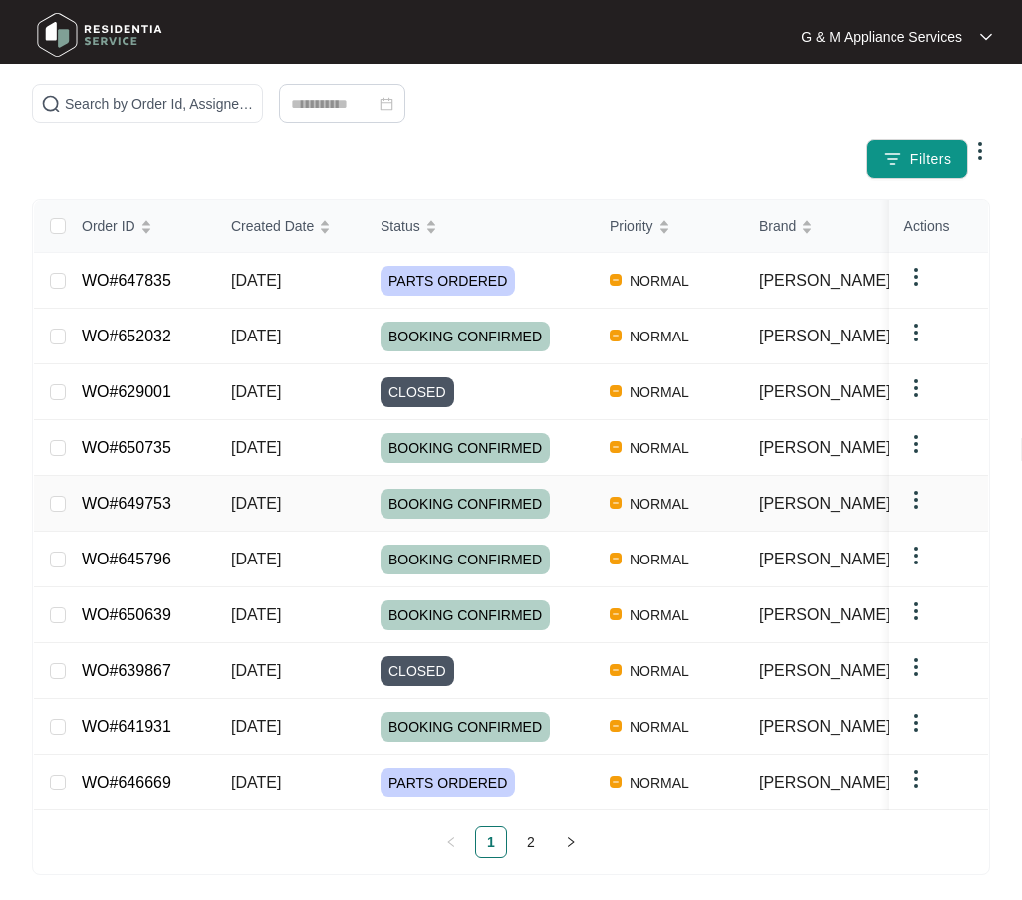
scroll to position [194, 0]
